Goal: Find specific page/section: Find specific page/section

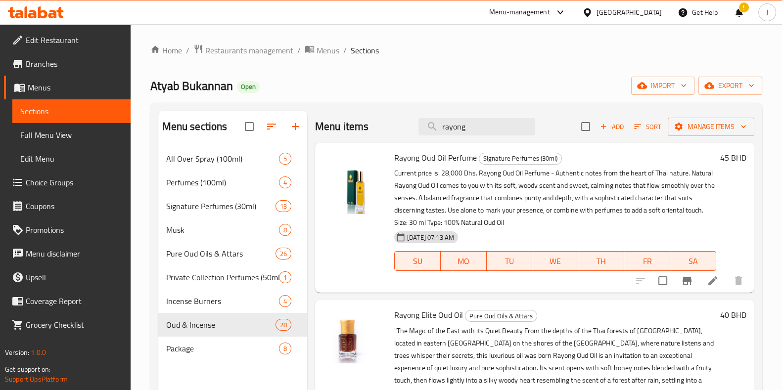
scroll to position [230, 0]
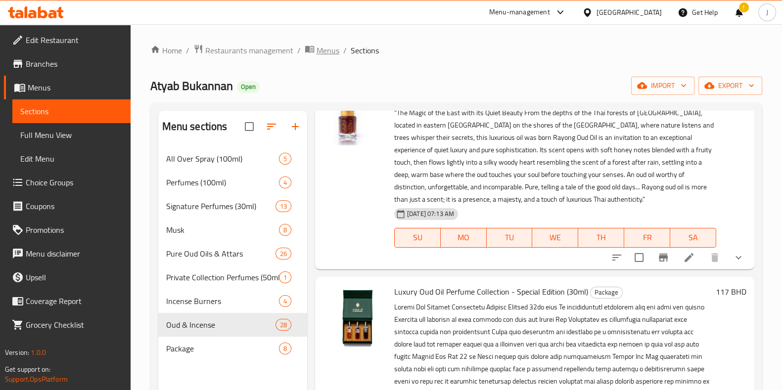
click at [312, 53] on icon "breadcrumb" at bounding box center [310, 49] width 10 height 10
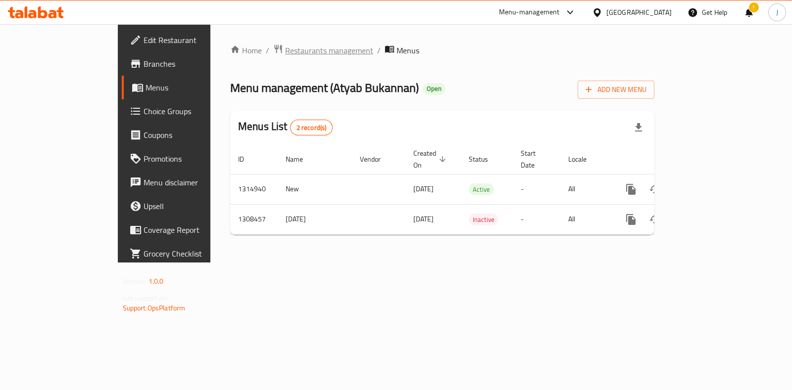
click at [285, 55] on span "Restaurants management" at bounding box center [329, 51] width 88 height 12
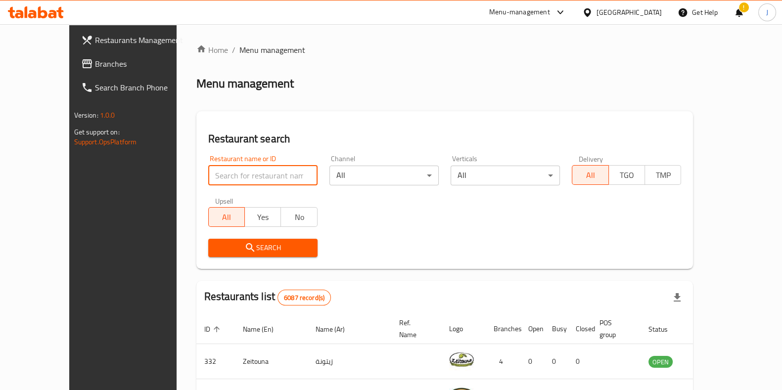
click at [238, 174] on input "search" at bounding box center [262, 176] width 109 height 20
type input "Bamboli"
click at [257, 249] on span "Search" at bounding box center [263, 248] width 94 height 12
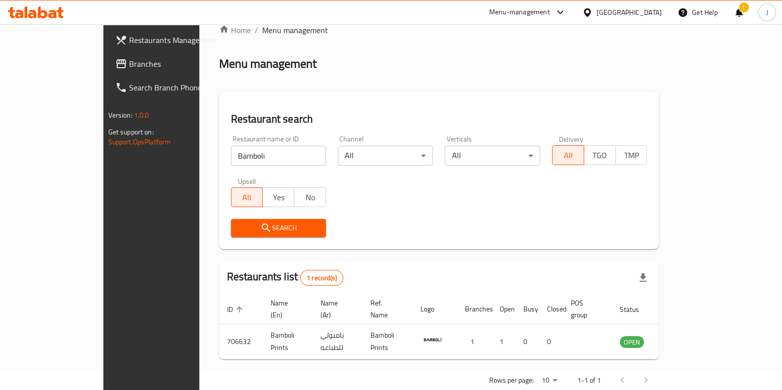
scroll to position [31, 0]
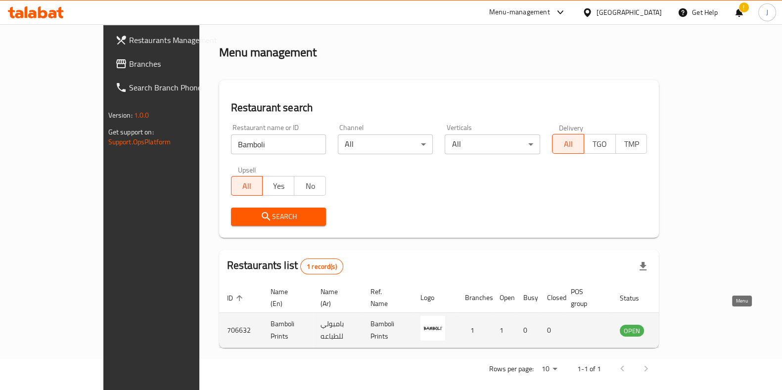
click at [683, 327] on icon "enhanced table" at bounding box center [677, 331] width 11 height 8
